Goal: Use online tool/utility: Utilize a website feature to perform a specific function

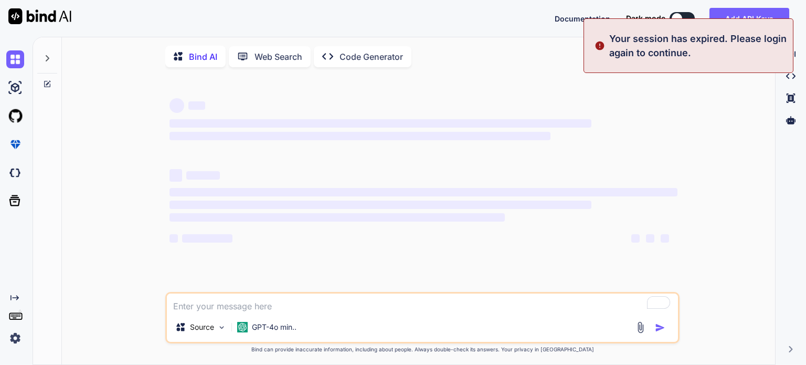
type textarea "x"
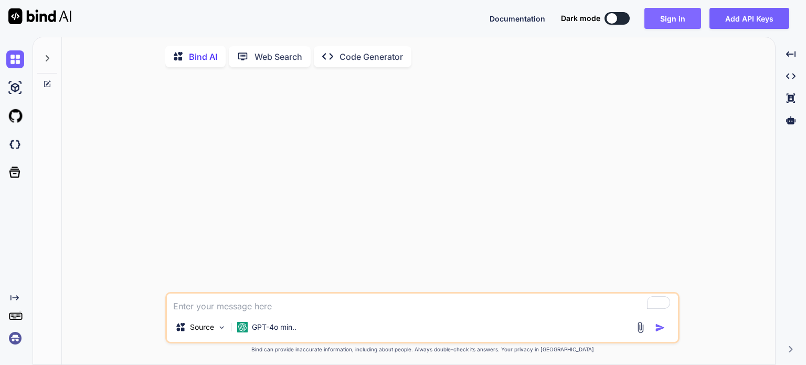
click at [676, 16] on button "Sign in" at bounding box center [672, 18] width 57 height 21
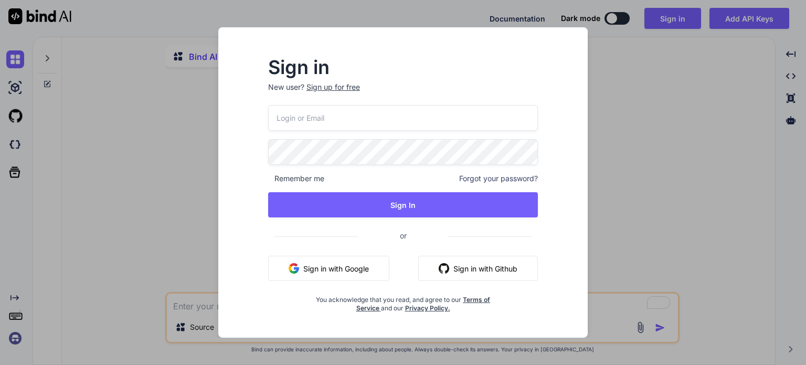
click at [343, 260] on button "Sign in with Google" at bounding box center [328, 268] width 121 height 25
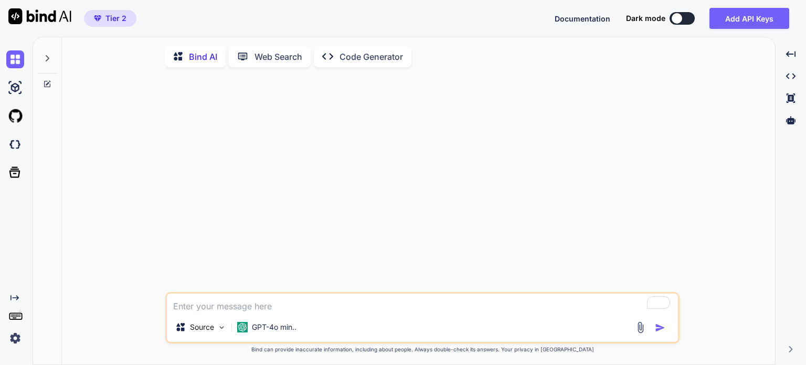
click at [348, 58] on p "Code Generator" at bounding box center [370, 56] width 63 height 13
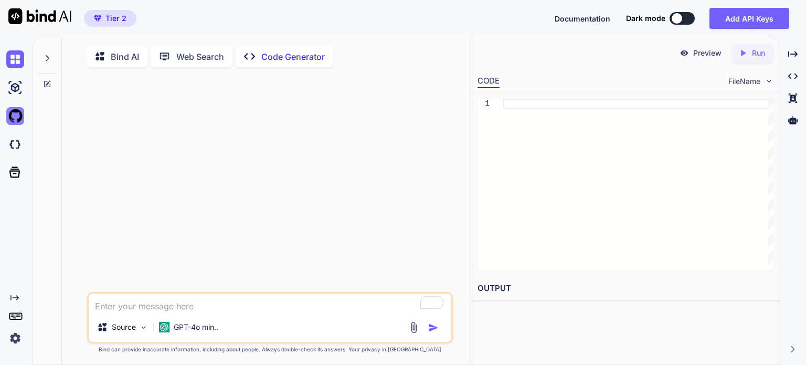
click at [12, 117] on img at bounding box center [15, 116] width 18 height 18
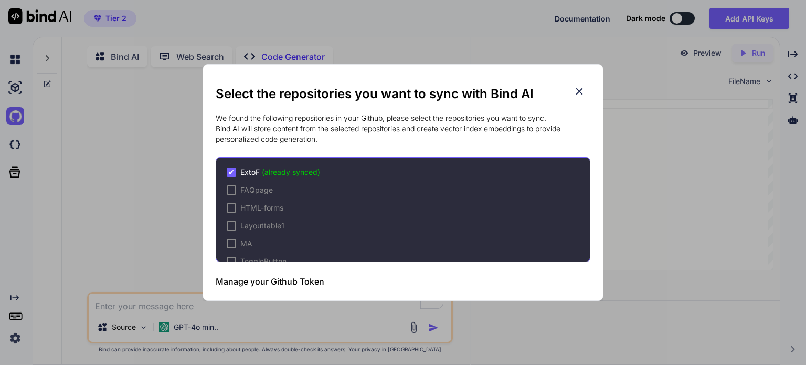
click at [586, 93] on h2 "Select the repositories you want to sync with Bind AI" at bounding box center [403, 94] width 375 height 17
click at [580, 92] on icon at bounding box center [579, 91] width 7 height 7
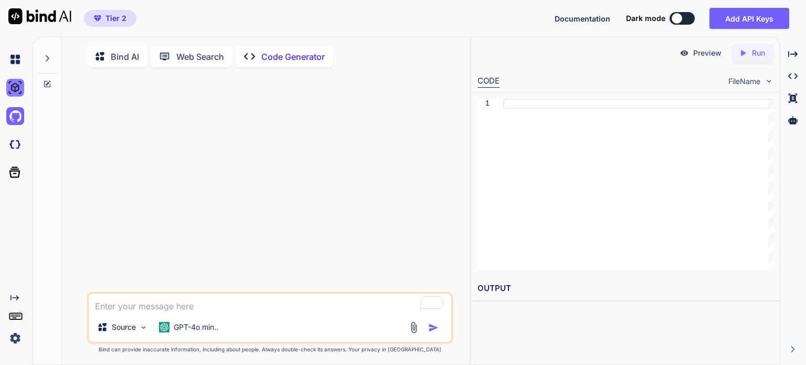
click at [19, 89] on img at bounding box center [15, 88] width 18 height 18
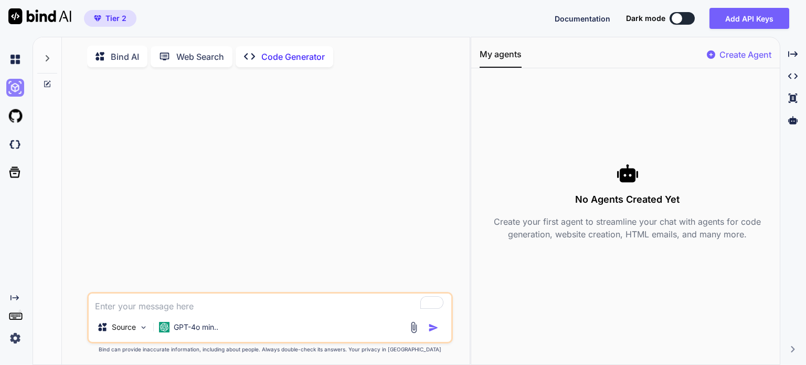
click at [16, 85] on img at bounding box center [15, 88] width 18 height 18
click at [263, 55] on p "Code Generator" at bounding box center [292, 56] width 63 height 13
click at [18, 63] on img at bounding box center [15, 59] width 18 height 18
click at [10, 146] on img at bounding box center [15, 144] width 18 height 18
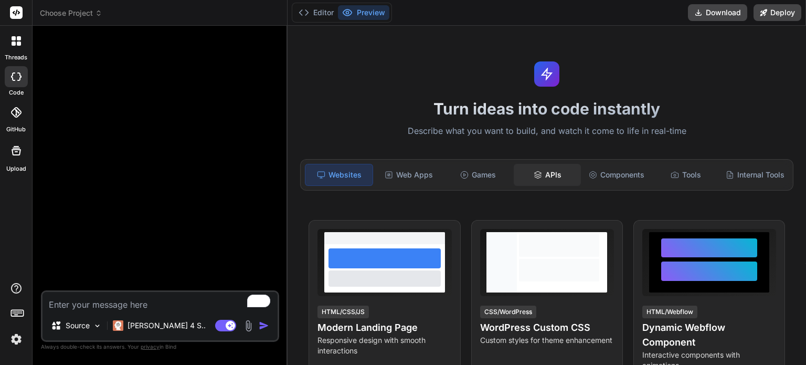
click at [548, 174] on div "APIs" at bounding box center [547, 175] width 67 height 22
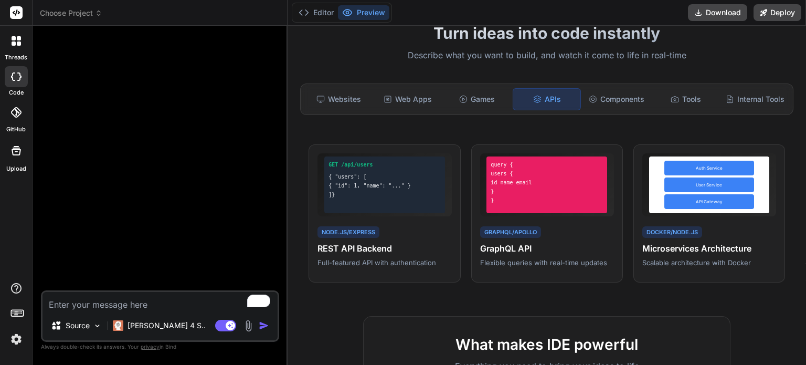
scroll to position [52, 0]
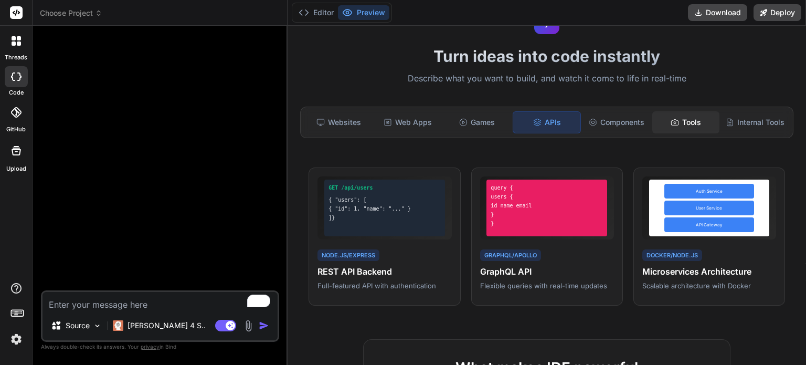
click at [677, 115] on div "Tools" at bounding box center [685, 122] width 67 height 22
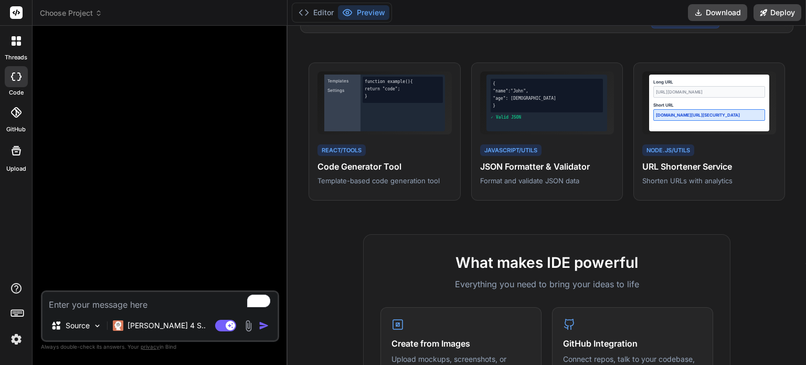
scroll to position [0, 0]
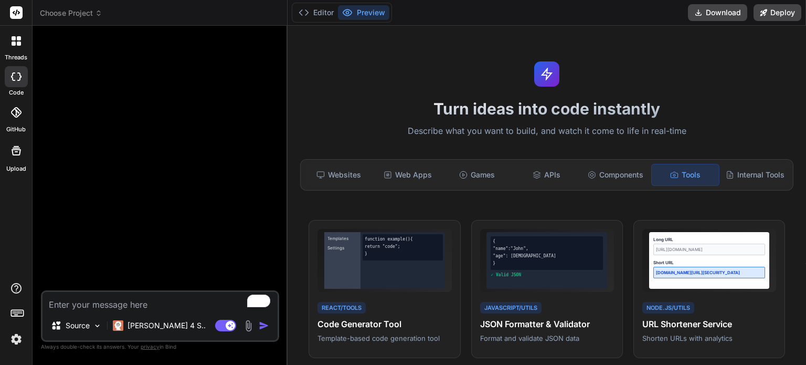
click at [761, 160] on div "Websites Web Apps Games APIs Components Tools Internal Tools" at bounding box center [546, 174] width 493 height 31
click at [762, 175] on div "Internal Tools" at bounding box center [754, 175] width 67 height 22
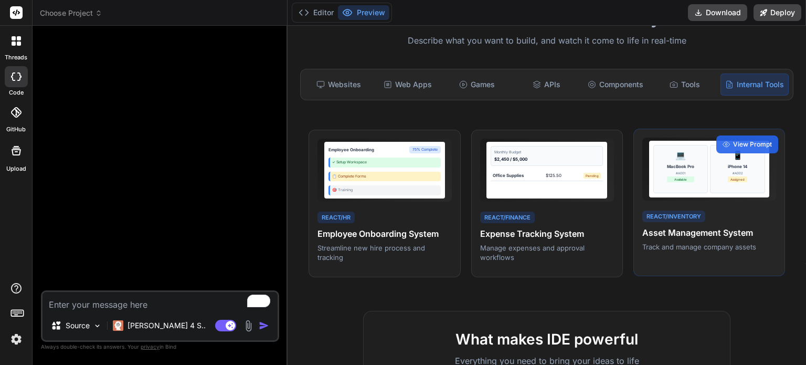
scroll to position [105, 0]
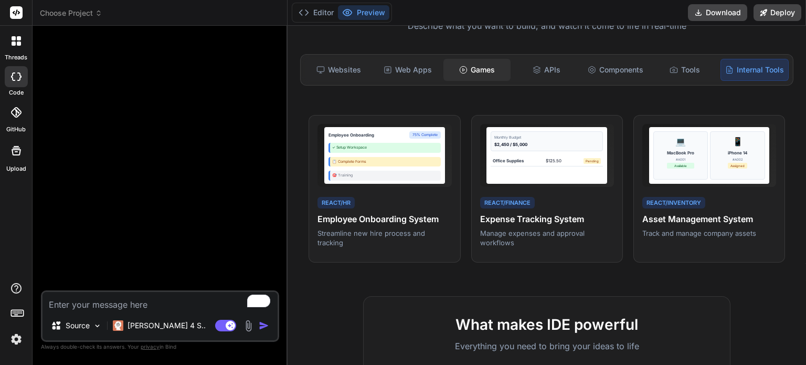
click at [479, 70] on div "Games" at bounding box center [476, 70] width 67 height 22
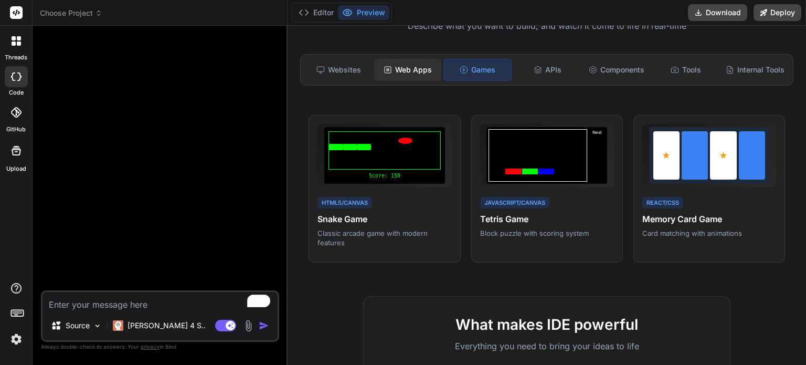
click at [407, 62] on div "Web Apps" at bounding box center [407, 70] width 67 height 22
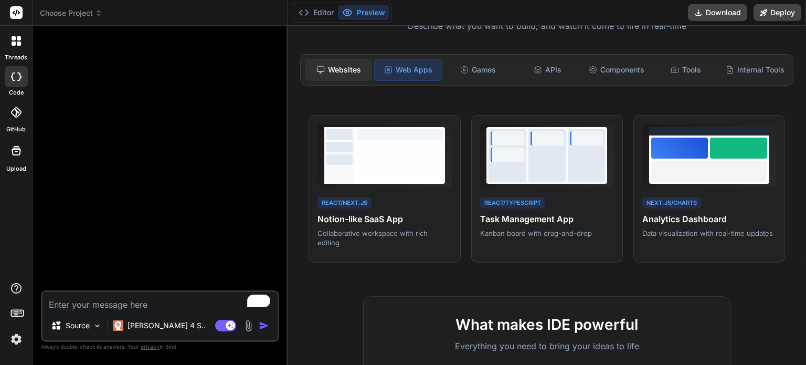
click at [340, 67] on div "Websites" at bounding box center [338, 70] width 67 height 22
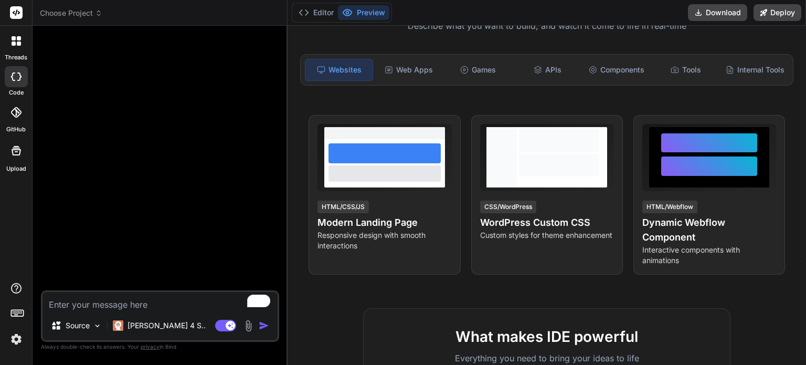
click at [94, 298] on textarea "To enrich screen reader interactions, please activate Accessibility in Grammarl…" at bounding box center [159, 301] width 235 height 19
type textarea "x"
type textarea "c"
type textarea "x"
type textarea "ca"
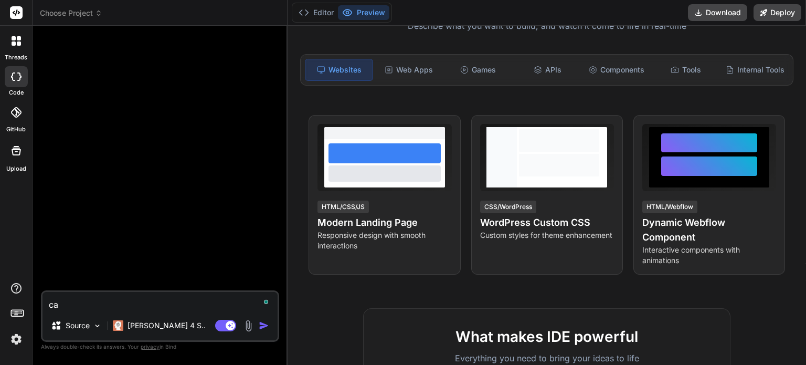
type textarea "x"
type textarea "can"
type textarea "x"
type textarea "can"
type textarea "x"
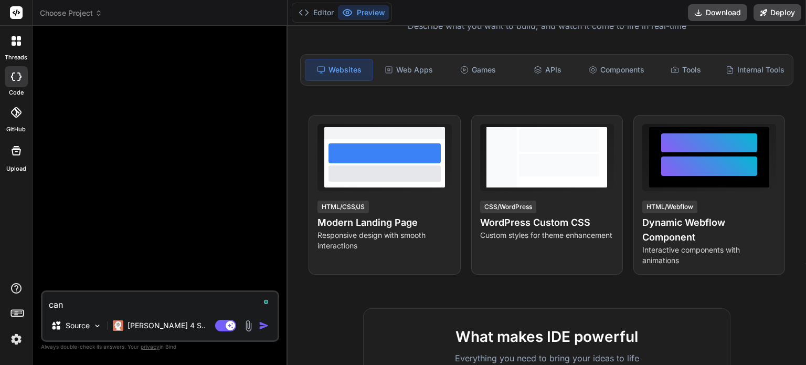
type textarea "can y"
type textarea "x"
type textarea "can yo"
type textarea "x"
type textarea "can you"
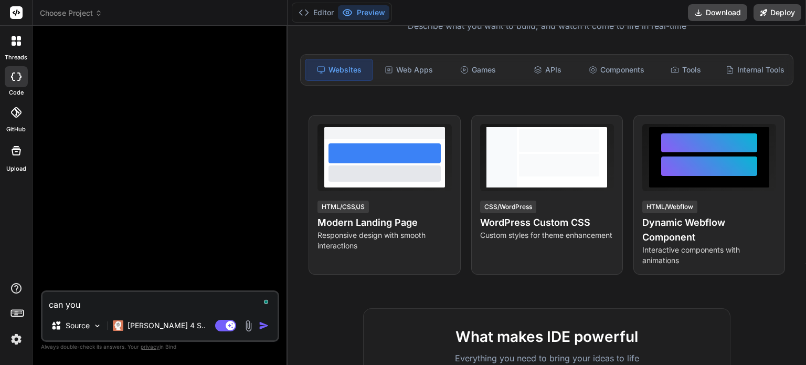
type textarea "x"
type textarea "can you"
type textarea "x"
type textarea "can you c"
type textarea "x"
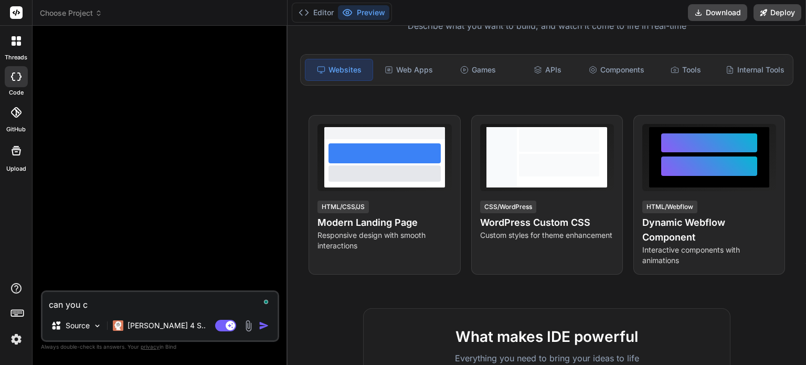
type textarea "can you cr"
type textarea "x"
type textarea "can you cre"
type textarea "x"
type textarea "can you cree"
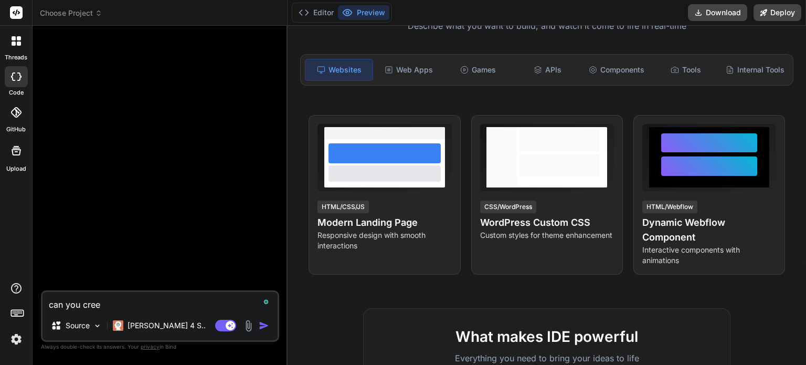
type textarea "x"
type textarea "can you creea"
type textarea "x"
type textarea "can you creeat"
type textarea "x"
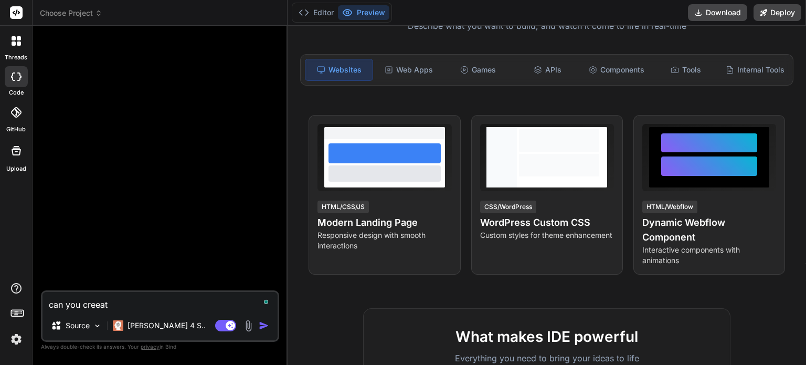
type textarea "can you creea"
type textarea "x"
type textarea "can you cree"
type textarea "x"
type textarea "can you cre"
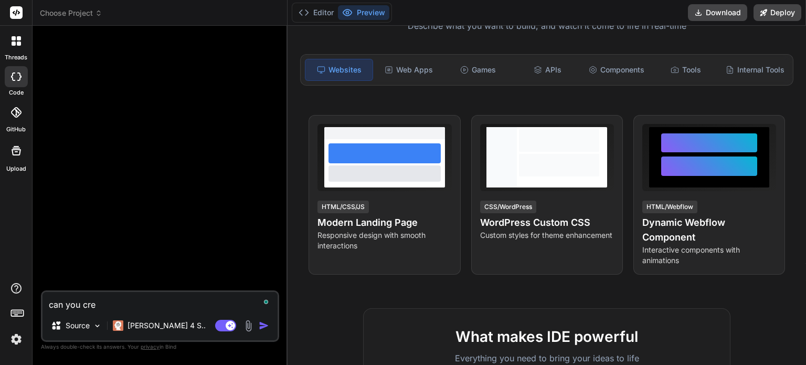
type textarea "x"
type textarea "can you crea"
type textarea "x"
type textarea "can you creat"
type textarea "x"
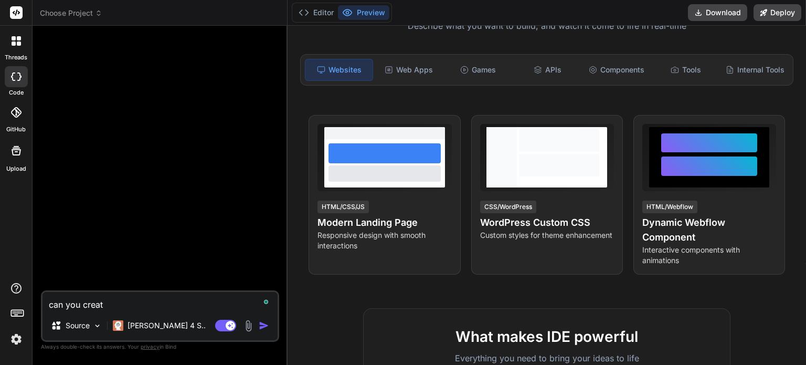
type textarea "can you create"
type textarea "x"
type textarea "can you create"
type textarea "x"
type textarea "can you create a"
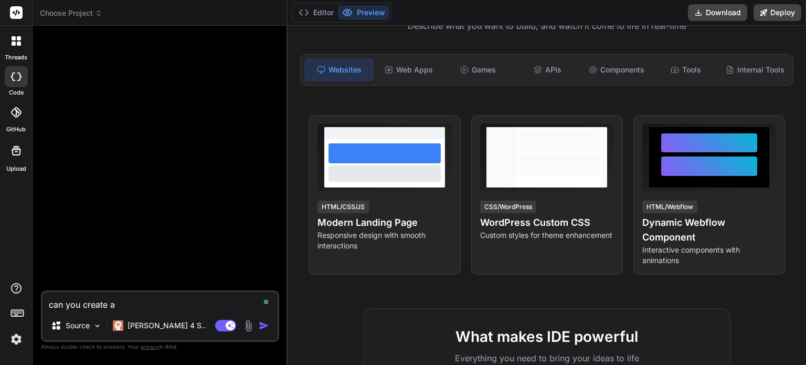
type textarea "x"
type textarea "can you create a"
type textarea "x"
type textarea "can you create a c"
type textarea "x"
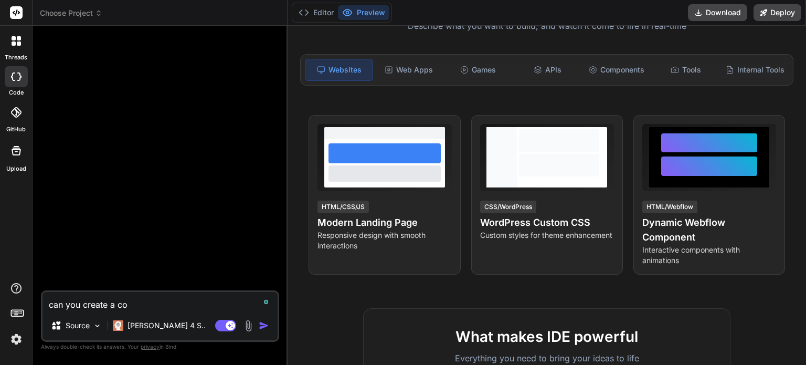
type textarea "can you create a con"
type textarea "x"
type textarea "can you create a cont"
type textarea "x"
type textarea "can you create a conta"
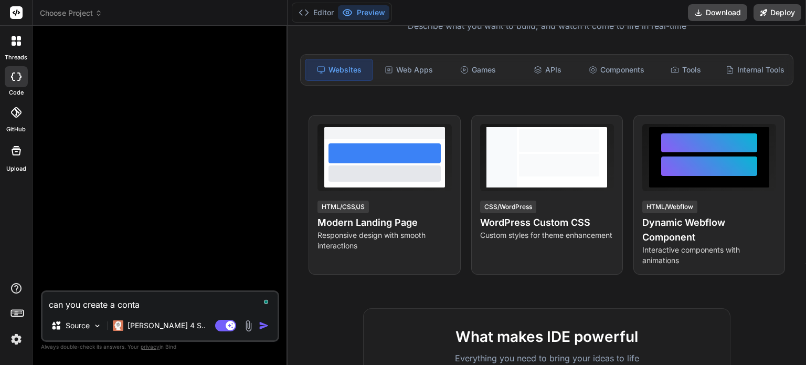
type textarea "x"
type textarea "can you create a contac"
type textarea "x"
type textarea "can you create a contact"
type textarea "x"
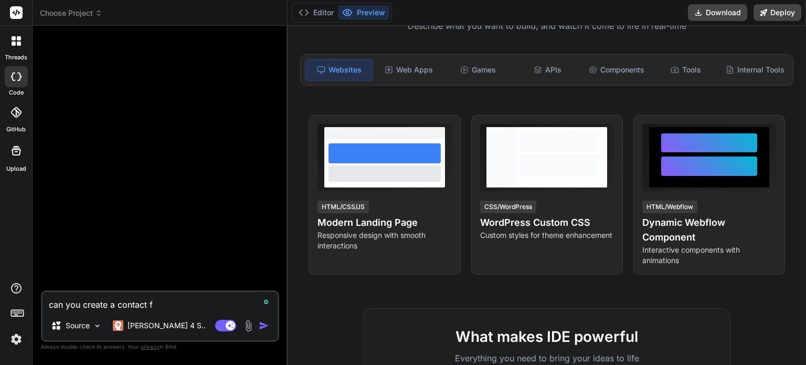
type textarea "can you create a contact fo"
type textarea "x"
type textarea "can you create a contact for"
type textarea "x"
type textarea "can you create a contact form"
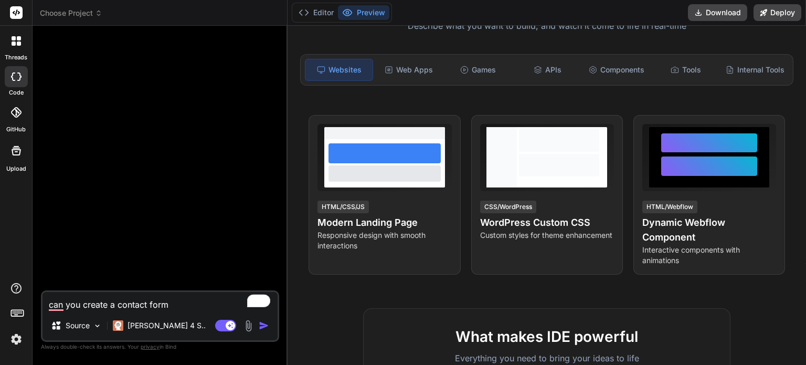
type textarea "x"
type textarea "can you create a contact form,"
type textarea "x"
type textarea "can you create a contact form,"
type textarea "x"
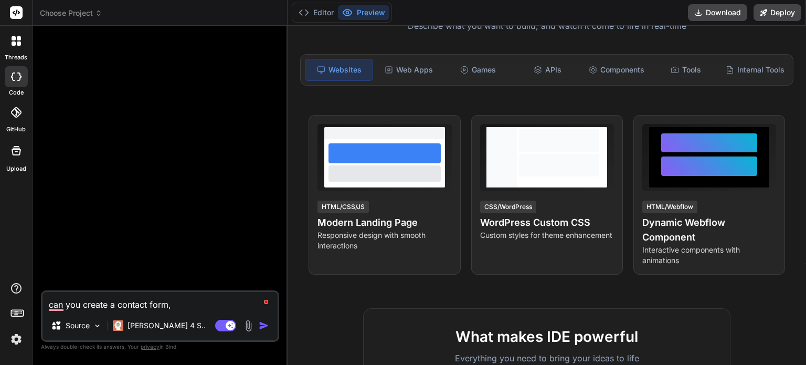
type textarea "can you create a contact form, w"
type textarea "x"
type textarea "can you create a contact form, wh"
type textarea "x"
type textarea "can you create a contact form, whi"
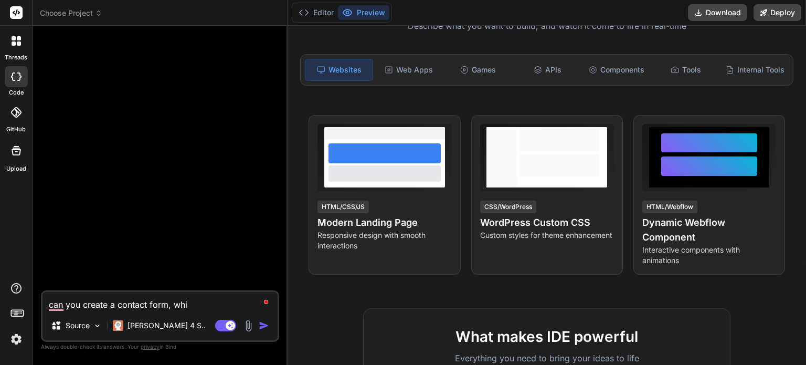
type textarea "x"
type textarea "can you create a contact form, whic"
type textarea "x"
type textarea "can you create a contact form, which"
type textarea "x"
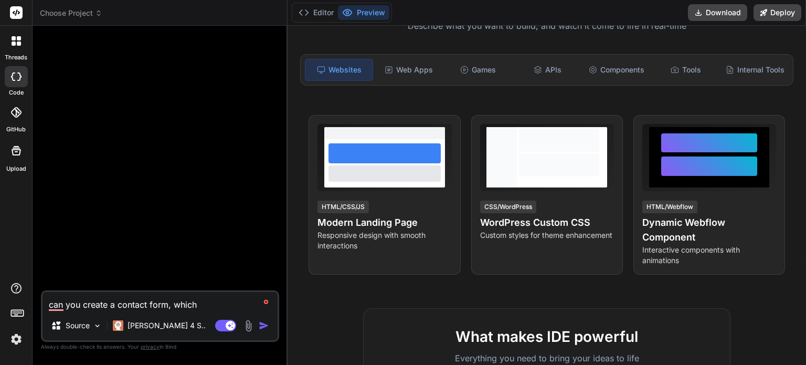
type textarea "can you create a contact form, which"
type textarea "x"
type textarea "can you create a contact form, which i"
type textarea "x"
type textarea "can you create a contact form, which ii"
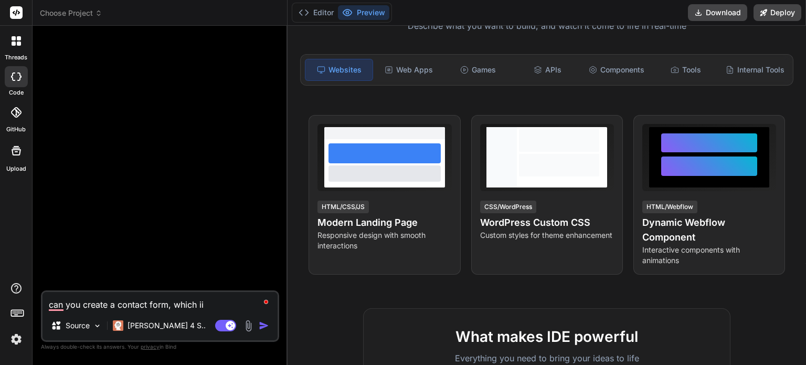
type textarea "x"
type textarea "can you create a contact form, which iis"
type textarea "x"
type textarea "can you create a contact form, which iis t"
type textarea "x"
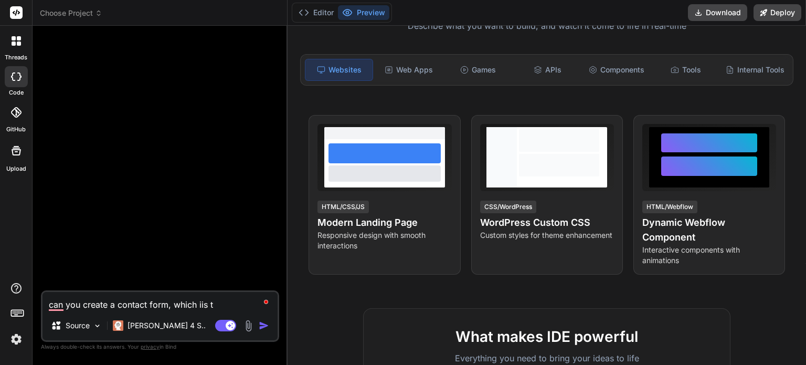
type textarea "can you create a contact form, which iis"
type textarea "x"
type textarea "can you create a contact form, which iis"
type textarea "x"
type textarea "can you create a contact form, which ii"
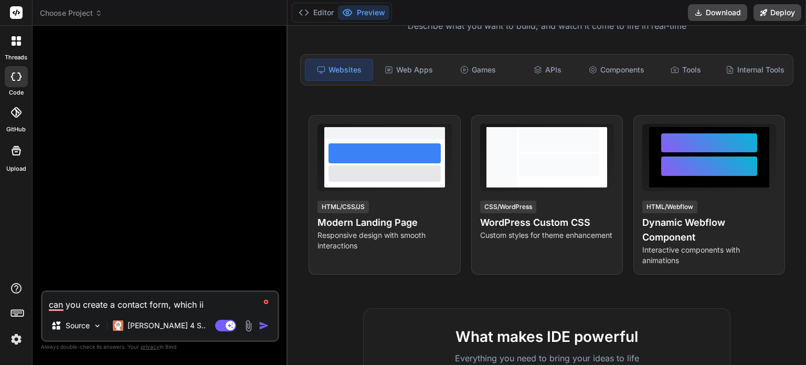
type textarea "x"
type textarea "can you create a contact form, which i"
type textarea "x"
type textarea "can you create a contact form, which is"
type textarea "x"
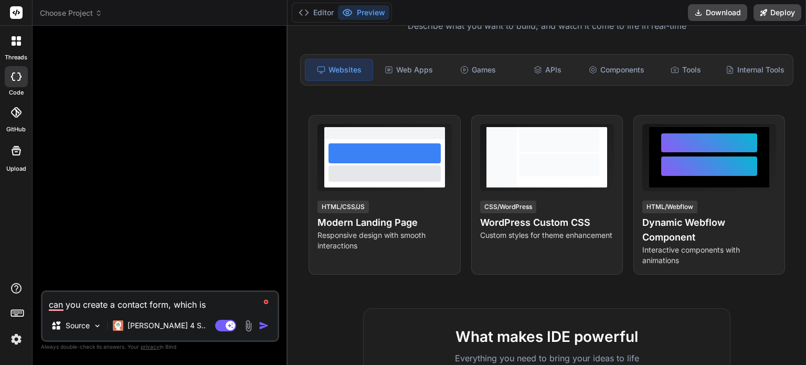
type textarea "can you create a contact form, which is"
type textarea "x"
type textarea "can you create a contact form, which is a"
type textarea "x"
type textarea "can you create a contact form, which is al"
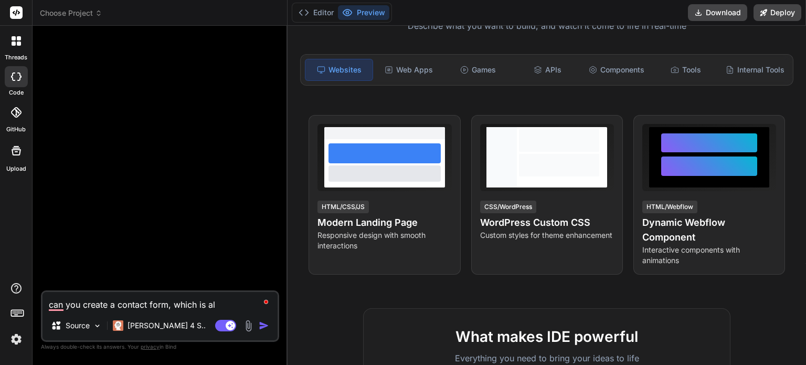
type textarea "x"
type textarea "can you create a contact form, which is a"
type textarea "x"
type textarea "can you create a contact form, which is ab"
type textarea "x"
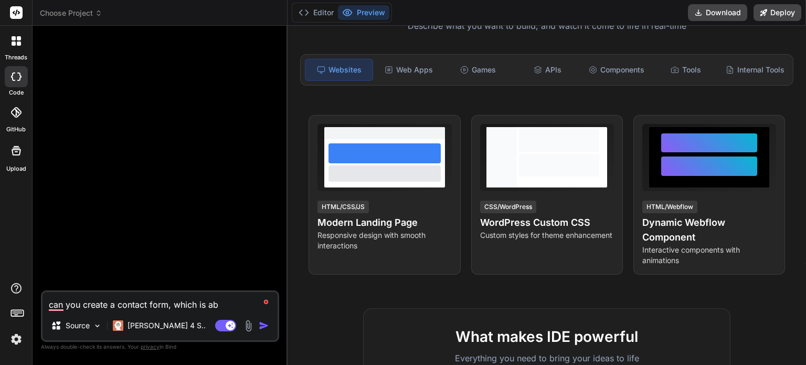
type textarea "can you create a contact form, which is abl"
type textarea "x"
type textarea "can you create a contact form, which is able"
type textarea "x"
type textarea "can you create a contact form, which is able"
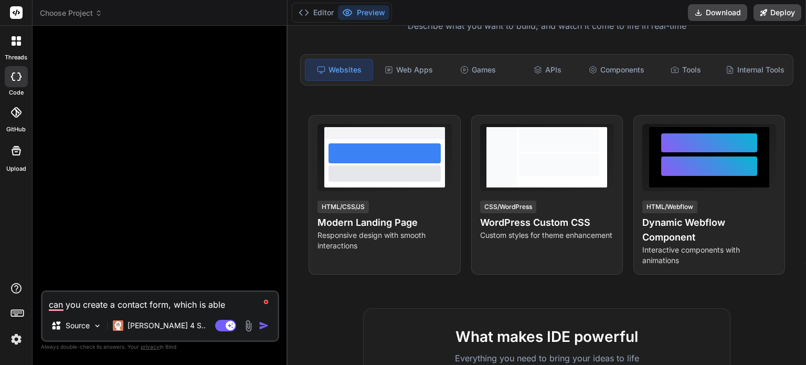
type textarea "x"
type textarea "can you create a contact form, which is able to"
type textarea "x"
type textarea "can you create a contact form, which is able to"
type textarea "x"
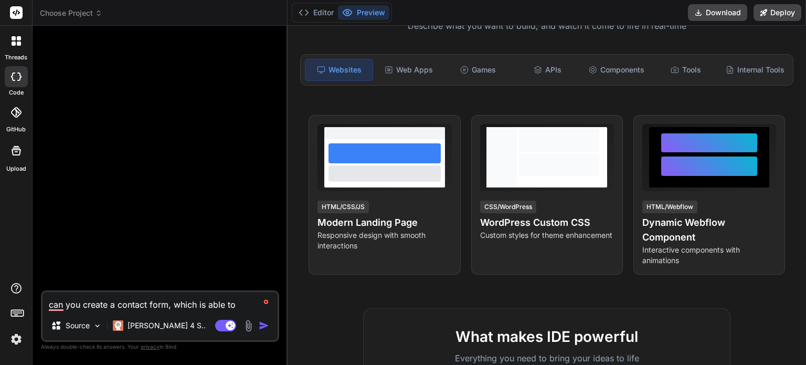
type textarea "can you create a contact form, which is able to b"
type textarea "x"
type textarea "can you create a contact form, which is able to be"
type textarea "x"
type textarea "can you create a contact form, which is able to be"
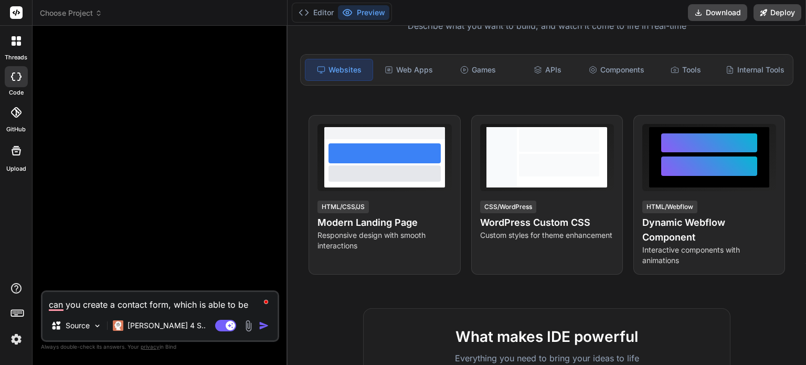
type textarea "x"
type textarea "can you create a contact form, which is able to be i"
type textarea "x"
type textarea "can you create a contact form, which is able to be in"
type textarea "x"
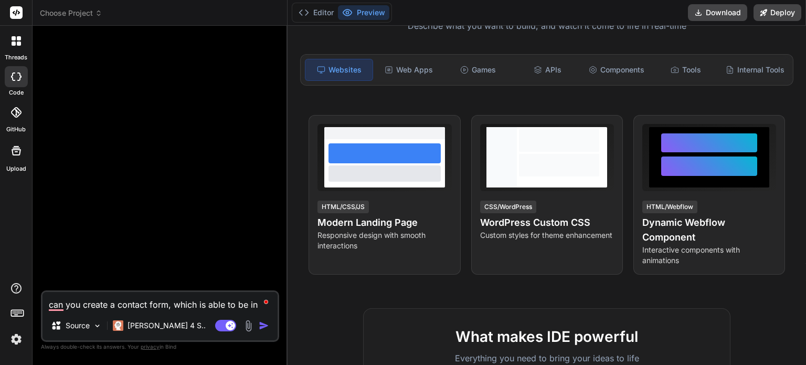
type textarea "can you create a contact form, which is able to be int"
type textarea "x"
type textarea "can you create a contact form, which is able to be inte"
type textarea "x"
type textarea "can you create a contact form, which is able to be integ"
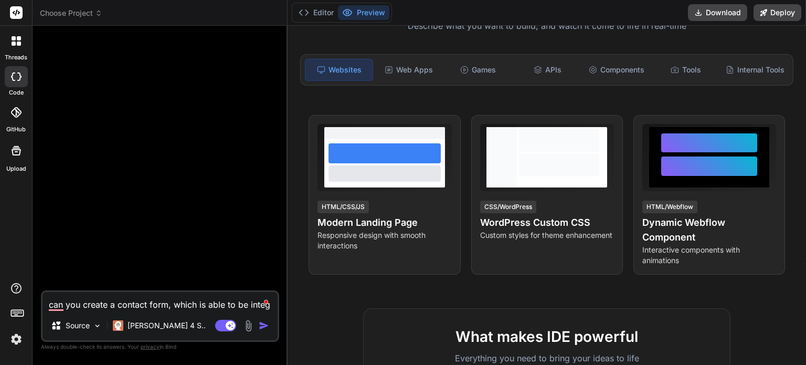
type textarea "x"
type textarea "can you create a contact form, which is able to be integr"
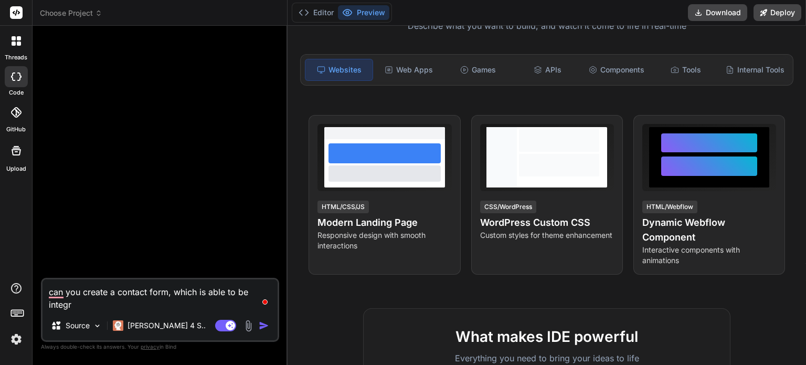
type textarea "x"
type textarea "can you create a contact form, which is able to be integra"
type textarea "x"
type textarea "can you create a contact form, which is able to be integrat"
type textarea "x"
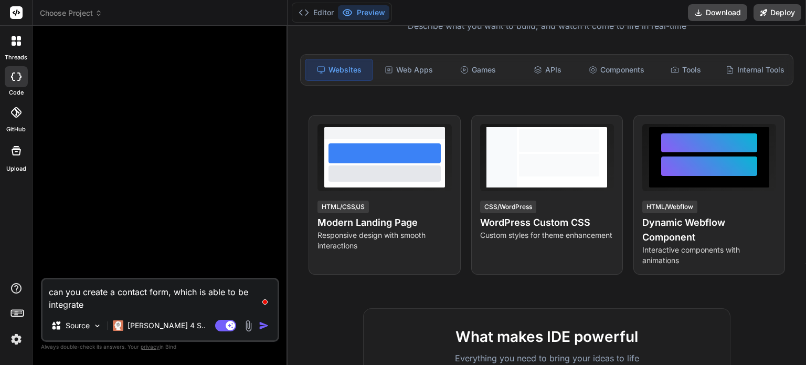
type textarea "can you create a contact form, which is able to be integrated"
type textarea "x"
type textarea "can you create a contact form, which is able to be integrated"
type textarea "x"
type textarea "can you create a contact form, which is able to be integrated i"
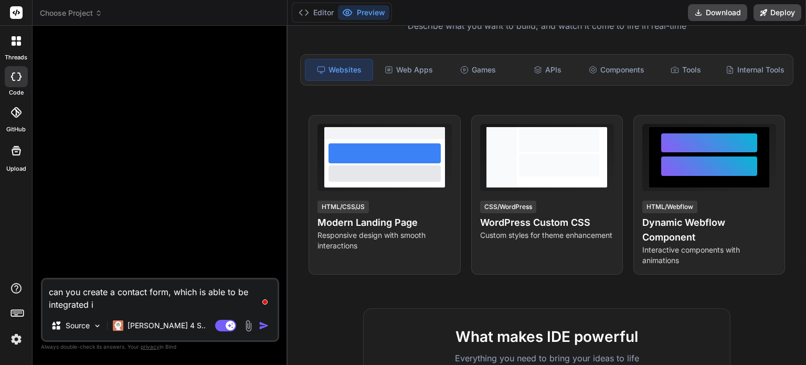
type textarea "x"
type textarea "can you create a contact form, which is able to be integrated int"
type textarea "x"
type textarea "can you create a contact form, which is able to be integrated into"
type textarea "x"
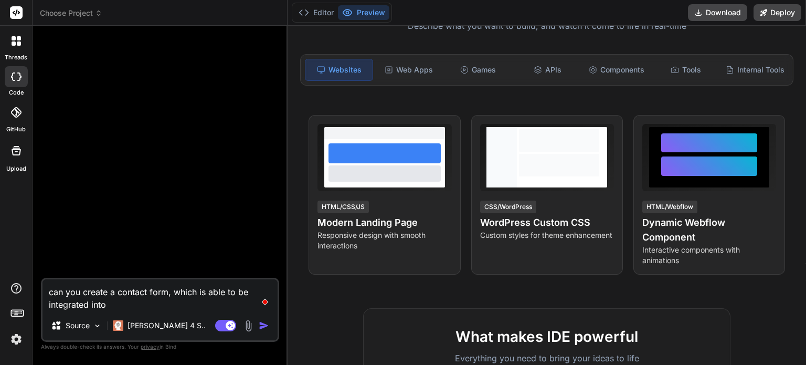
type textarea "can you create a contact form, which is able to be integrated into"
type textarea "x"
type textarea "can you create a contact form, which is able to be integrated into a"
type textarea "x"
type textarea "can you create a contact form, which is able to be integrated into a g"
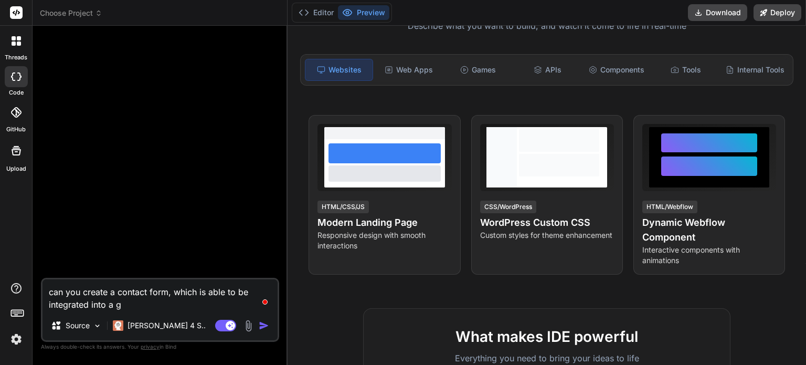
type textarea "x"
type textarea "can you create a contact form, which is able to be integrated into a go"
type textarea "x"
type textarea "can you create a contact form, which is able to be integrated into a goo"
type textarea "x"
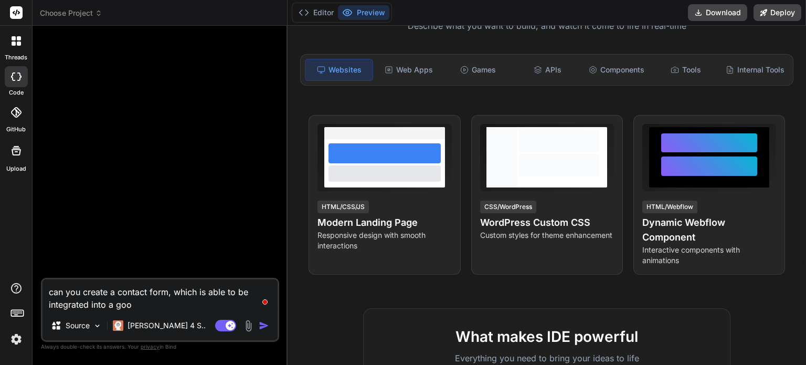
type textarea "can you create a contact form, which is able to be integrated into a goog"
type textarea "x"
type textarea "can you create a contact form, which is able to be integrated into a googl"
type textarea "x"
type textarea "can you create a contact form, which is able to be integrated into a google"
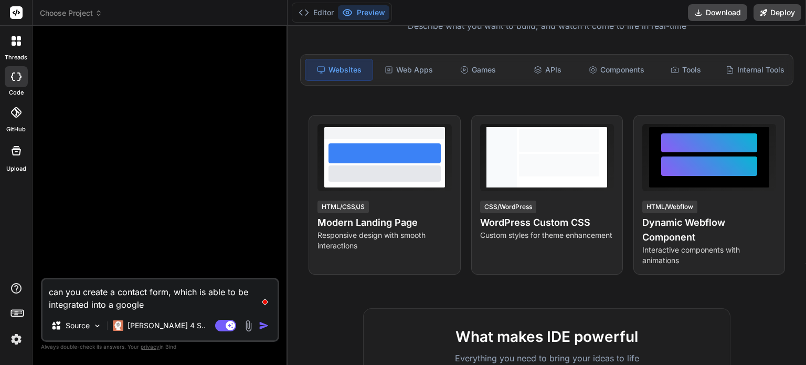
type textarea "x"
type textarea "can you create a contact form, which is able to be integrated into a google"
type textarea "x"
type textarea "can you create a contact form, which is able to be integrated into a google s"
type textarea "x"
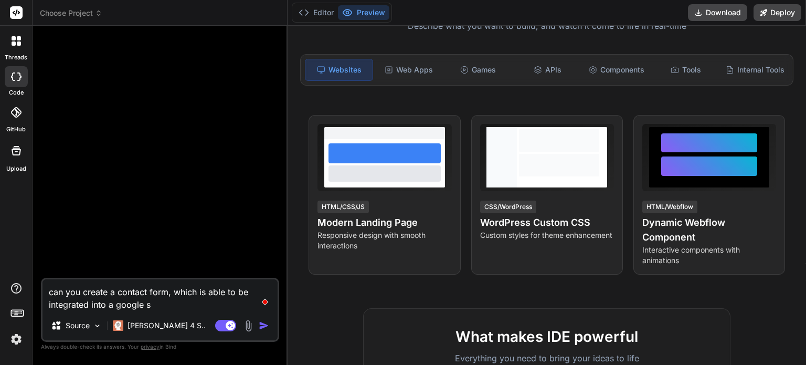
type textarea "can you create a contact form, which is able to be integrated into a google sh"
type textarea "x"
type textarea "can you create a contact form, which is able to be integrated into a google she"
type textarea "x"
type textarea "can you create a contact form, which is able to be integrated into a google shee"
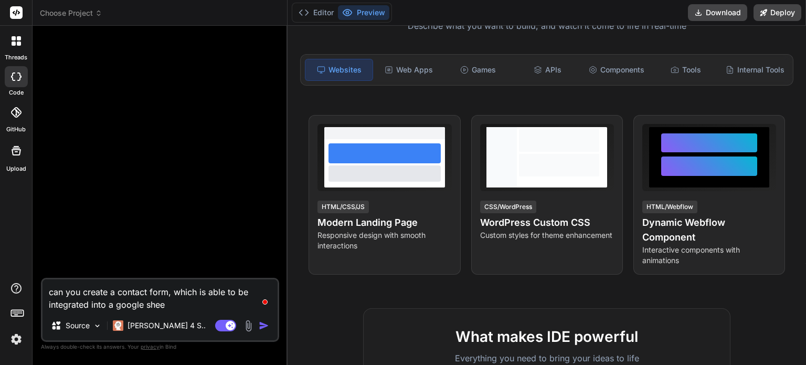
type textarea "x"
type textarea "can you create a contact form, which is able to be integrated into a google she…"
type textarea "x"
type textarea "can you create a contact form, which is able to be integrated into a google she…"
type textarea "x"
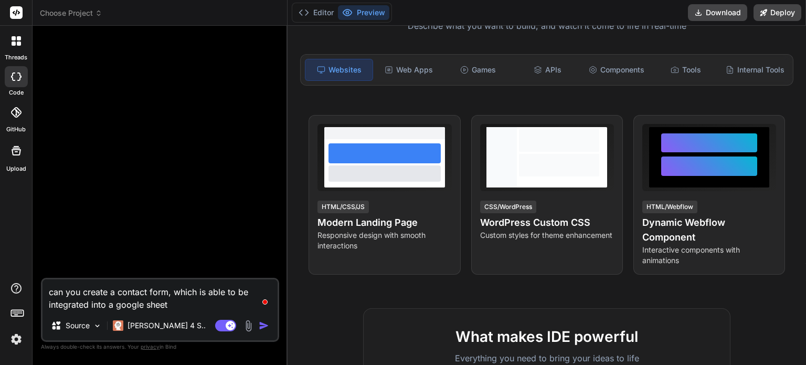
type textarea "can you create a contact form, which is able to be integrated into a google she…"
type textarea "x"
type textarea "can you create a contact form, which is able to be integrated into a google she…"
type textarea "x"
type textarea "can you create a contact form, which is able to be integrated into a google she…"
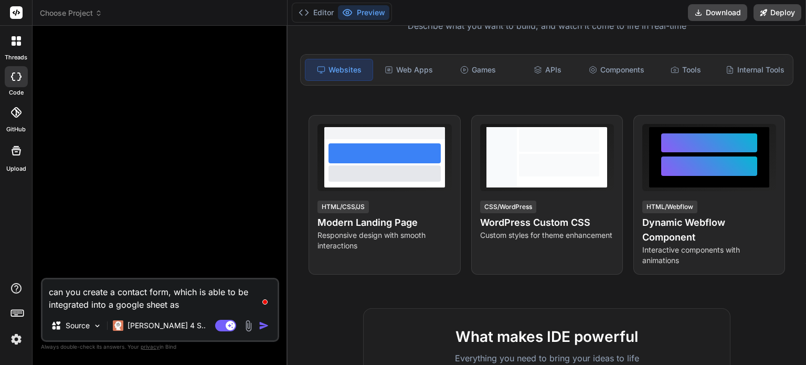
type textarea "x"
type textarea "can you create a contact form, which is able to be integrated into a google she…"
type textarea "x"
type textarea "can you create a contact form, which is able to be integrated into a google she…"
type textarea "x"
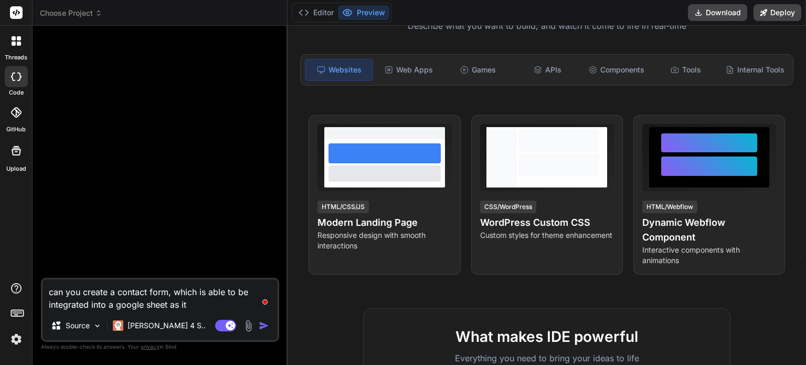
type textarea "can you create a contact form, which is able to be integrated into a google she…"
type textarea "x"
type textarea "can you create a contact form, which is able to be integrated into a google she…"
type textarea "x"
type textarea "can you create a contact form, which is able to be integrated into a google she…"
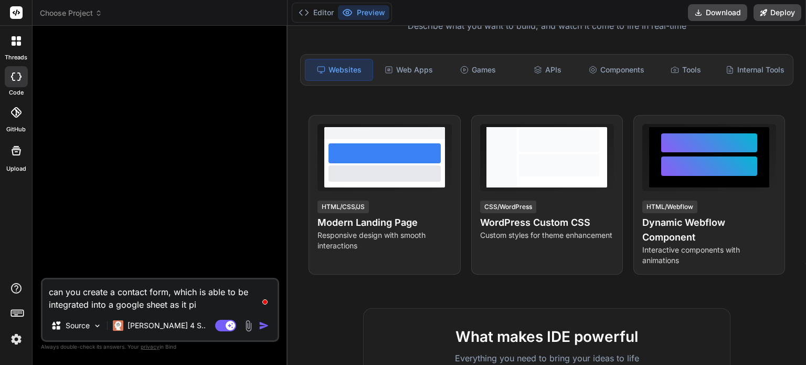
type textarea "x"
type textarea "can you create a contact form, which is able to be integrated into a google she…"
type textarea "x"
type textarea "can you create a contact form, which is able to be integrated into a google she…"
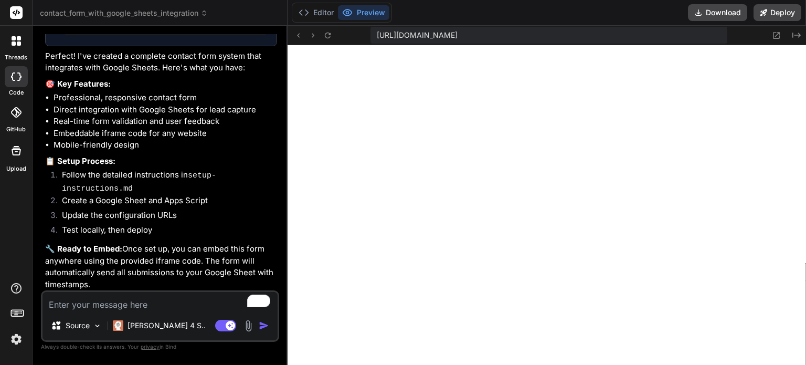
scroll to position [708, 0]
